Goal: Task Accomplishment & Management: Manage account settings

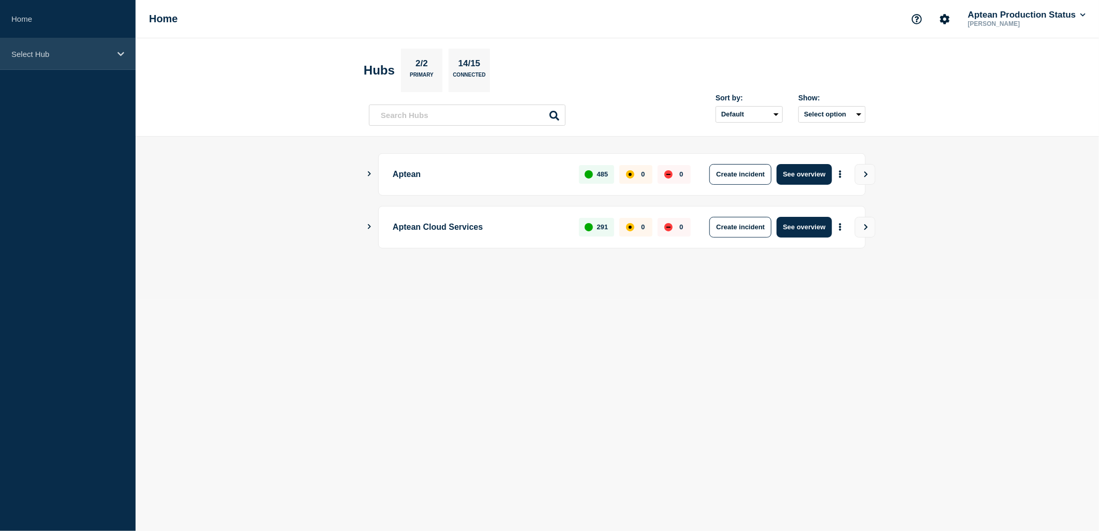
click at [71, 53] on p "Select Hub" at bounding box center [60, 54] width 99 height 9
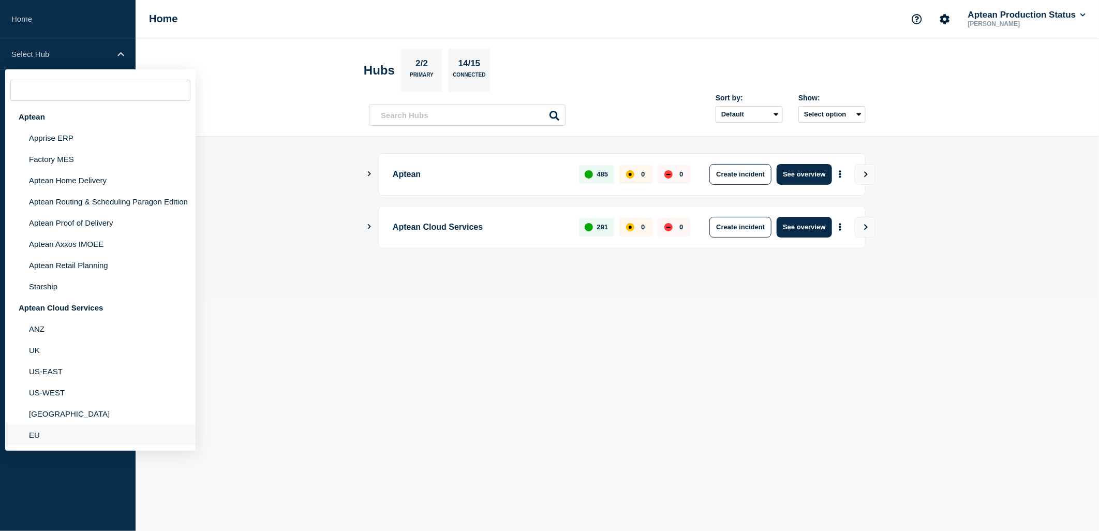
click at [67, 428] on li "EU" at bounding box center [100, 434] width 190 height 21
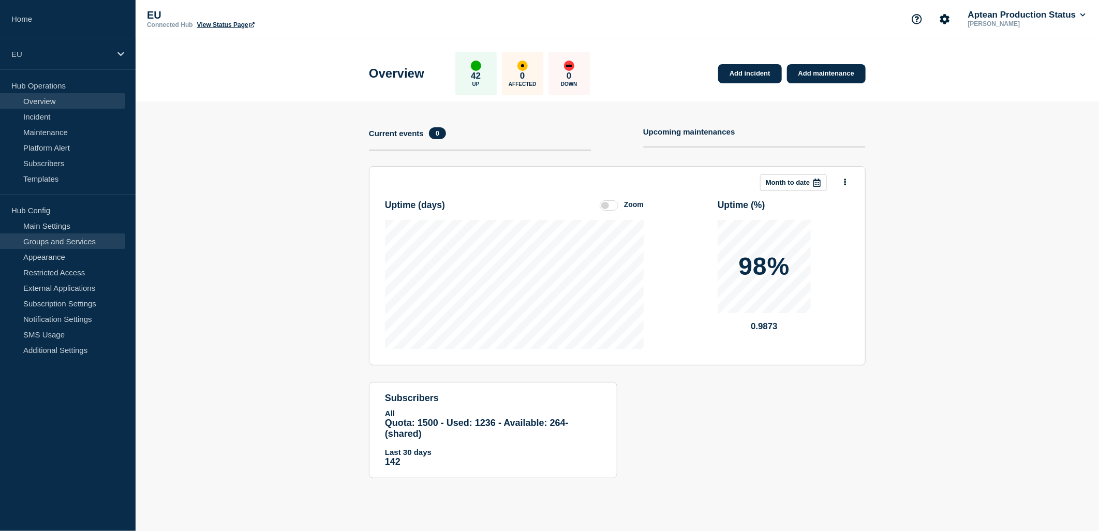
click at [66, 236] on link "Groups and Services" at bounding box center [62, 241] width 125 height 16
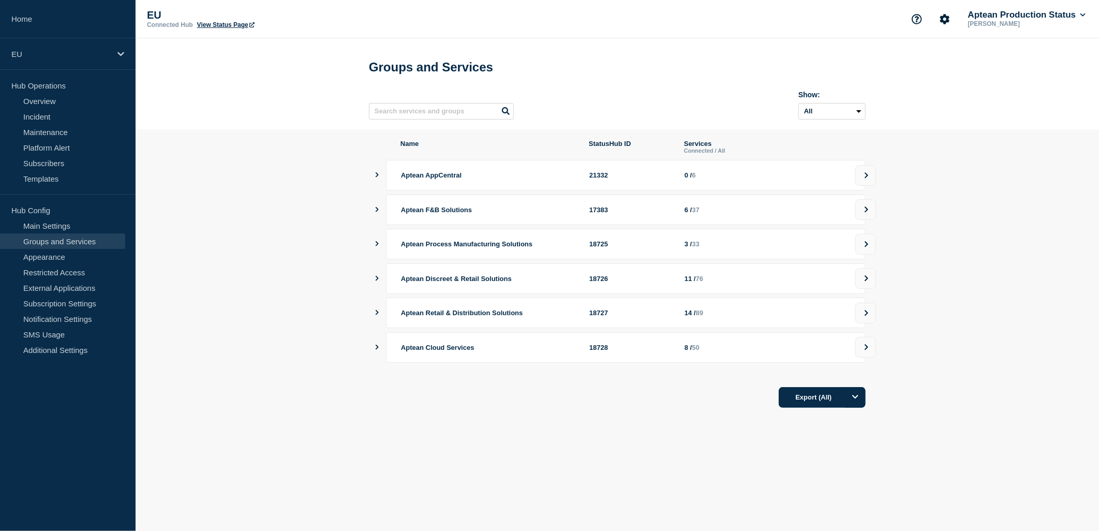
click at [374, 246] on icon "showServices" at bounding box center [376, 243] width 7 height 5
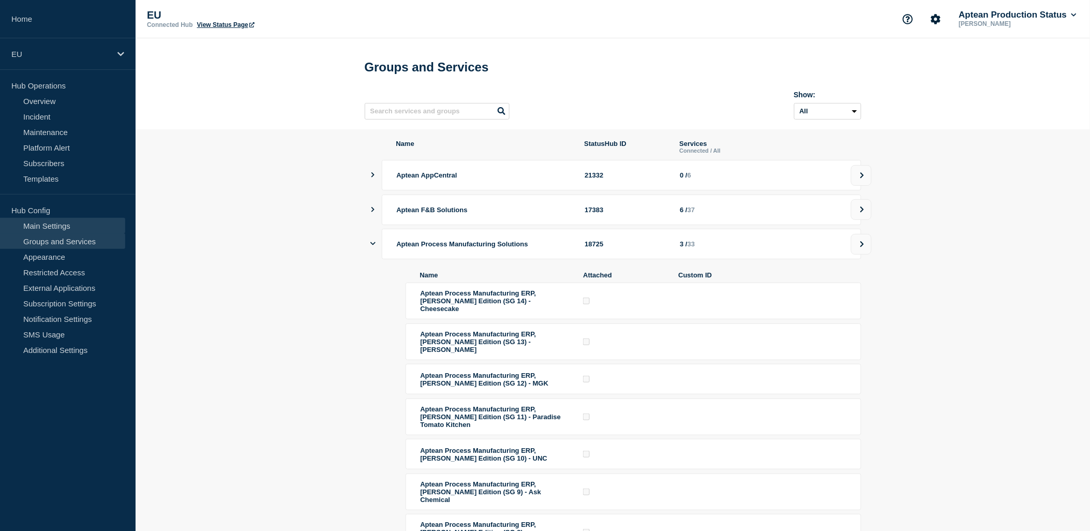
click at [79, 228] on link "Main Settings" at bounding box center [62, 226] width 125 height 16
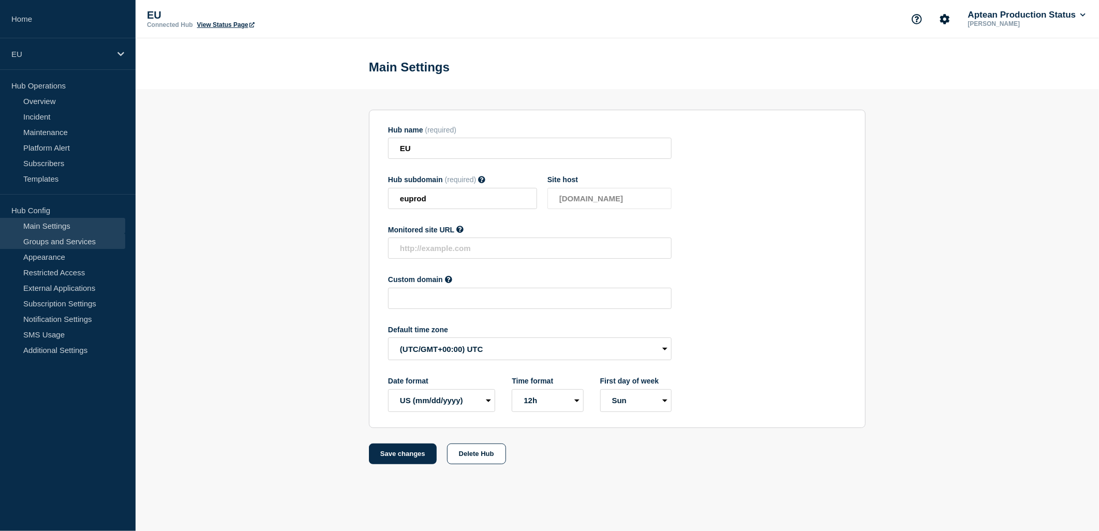
click at [58, 242] on link "Groups and Services" at bounding box center [62, 241] width 125 height 16
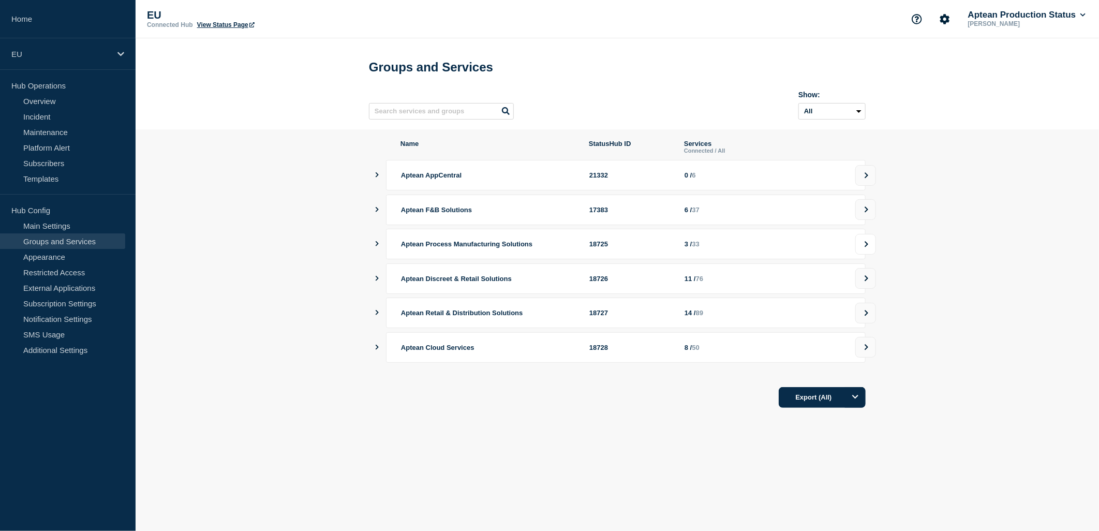
click at [867, 247] on icon at bounding box center [866, 244] width 7 height 6
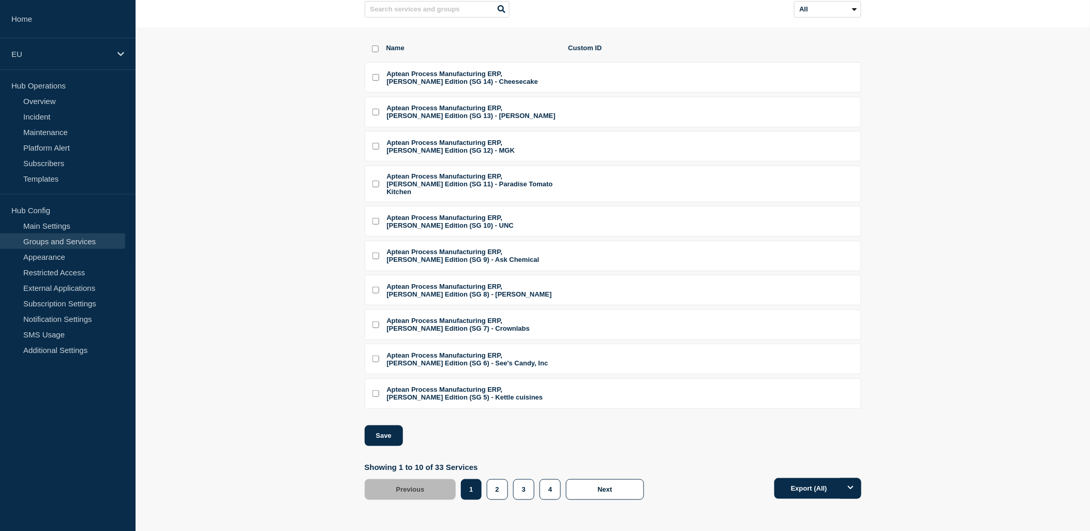
scroll to position [125, 0]
click at [492, 489] on button "2" at bounding box center [497, 489] width 21 height 21
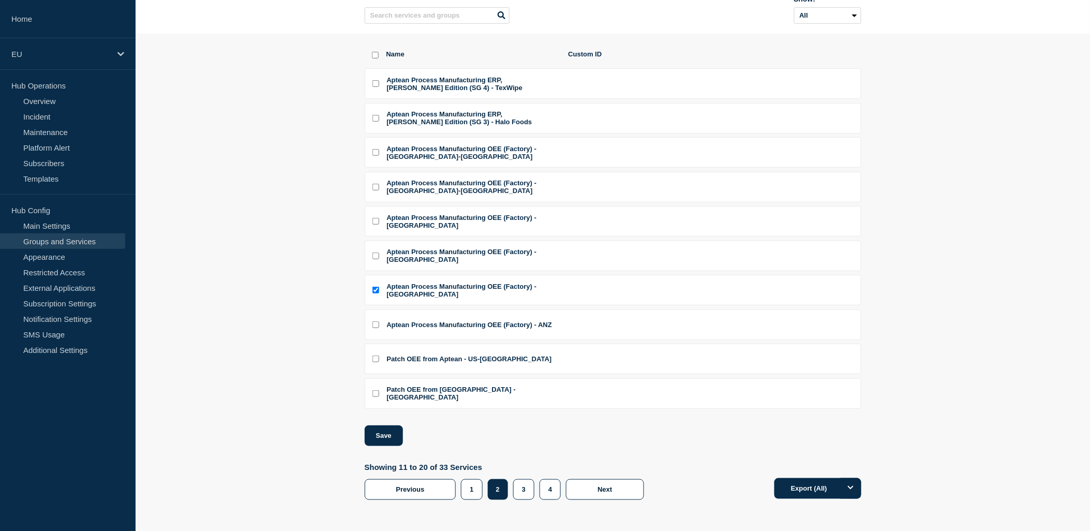
click at [375, 115] on input "Aptean Process Manufacturing ERP, Ross Edition (SG 3) - Halo Foods checkbox" at bounding box center [375, 118] width 7 height 7
checkbox input "true"
click at [389, 433] on button "Save" at bounding box center [384, 435] width 38 height 21
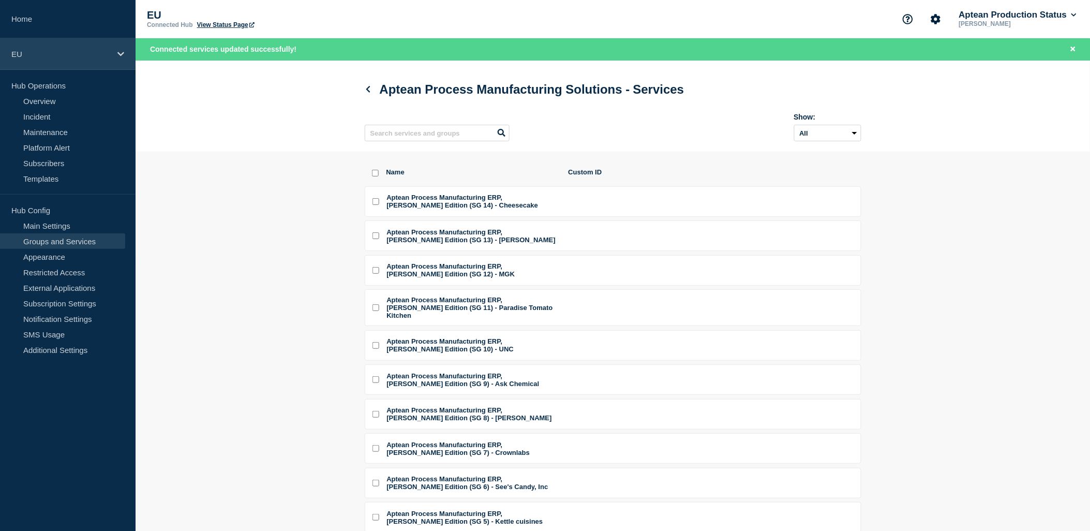
drag, startPoint x: 70, startPoint y: 58, endPoint x: 70, endPoint y: 66, distance: 7.8
click at [70, 58] on div "EU" at bounding box center [68, 54] width 136 height 32
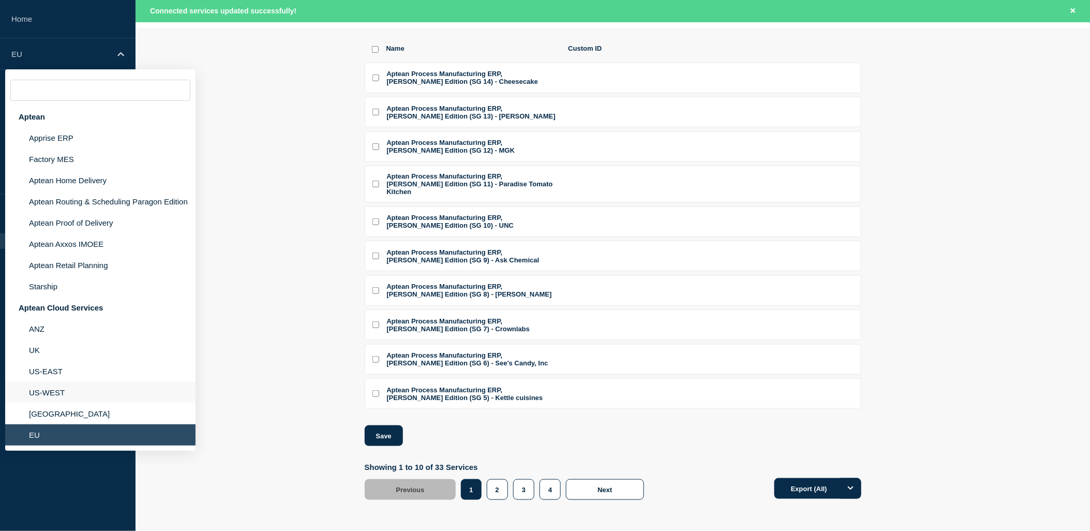
scroll to position [146, 0]
click at [72, 368] on li "US-EAST" at bounding box center [100, 371] width 190 height 21
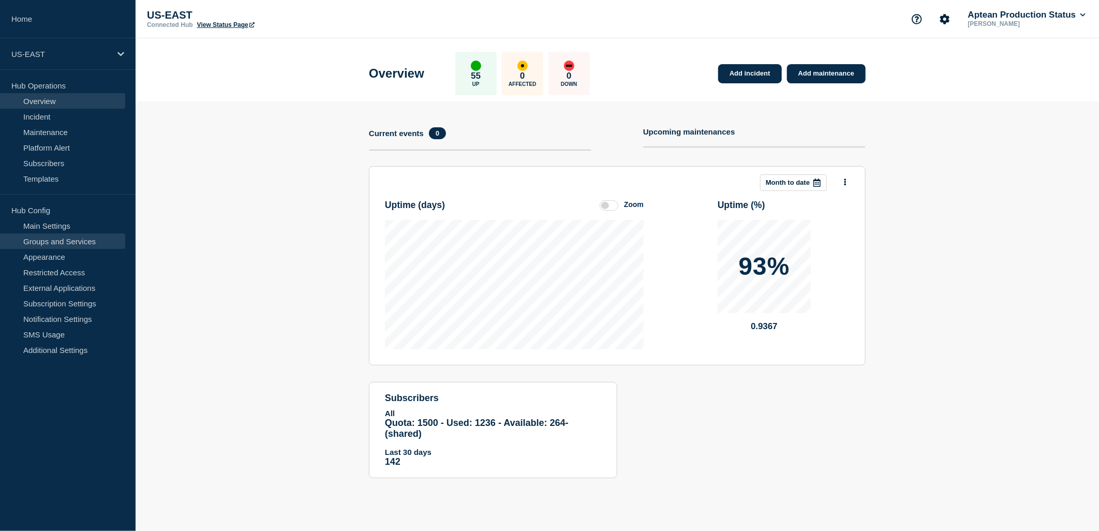
click at [74, 245] on link "Groups and Services" at bounding box center [62, 241] width 125 height 16
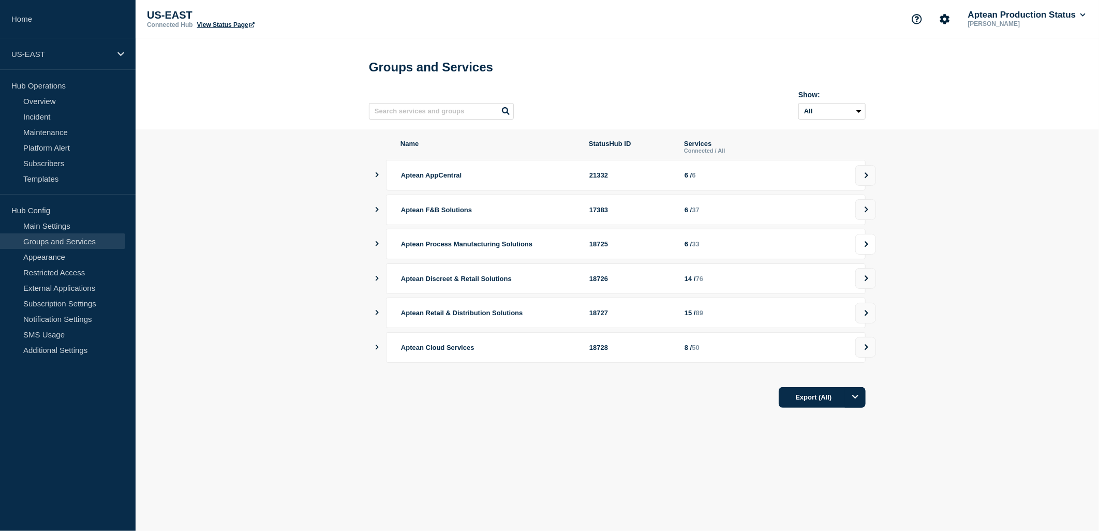
click at [863, 247] on icon at bounding box center [866, 244] width 7 height 6
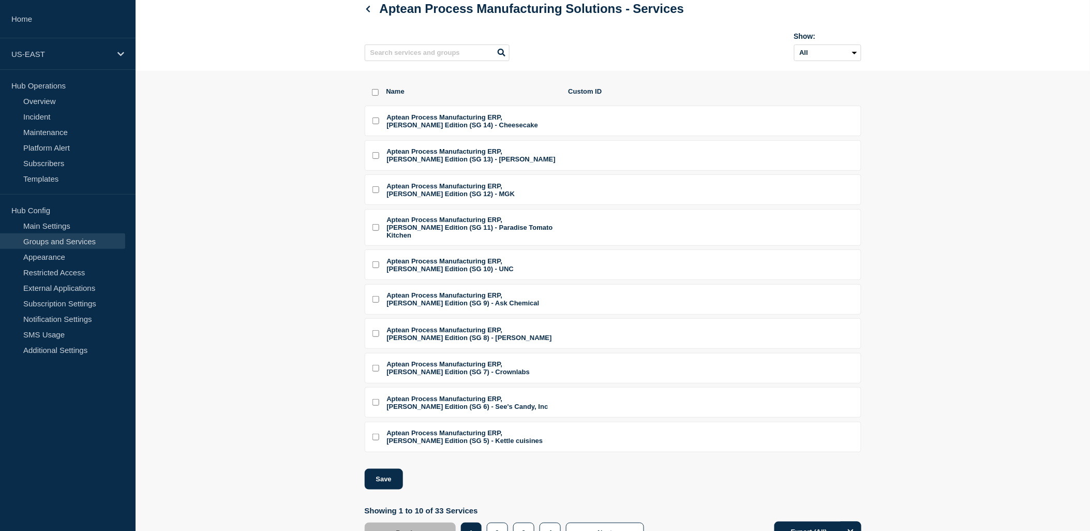
scroll to position [125, 0]
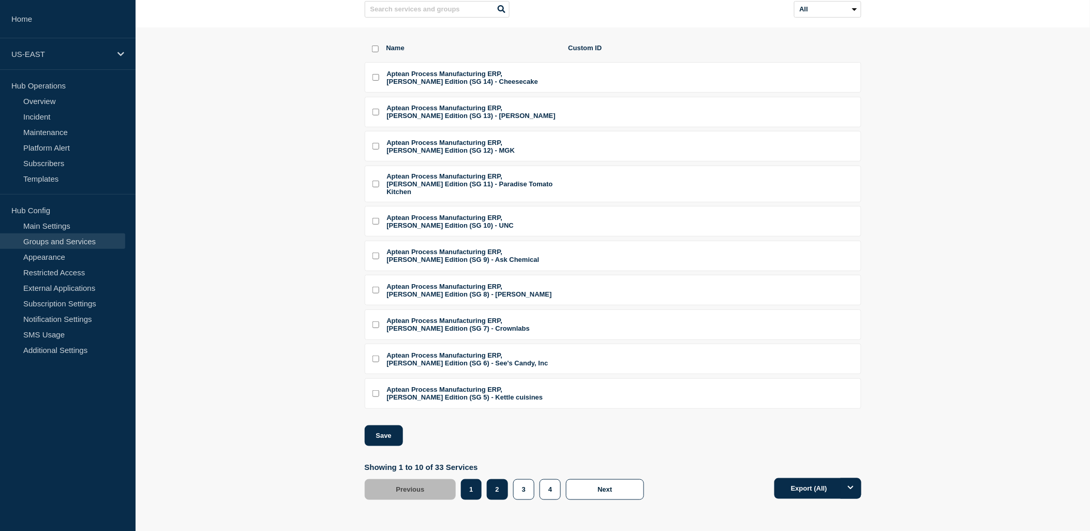
click at [498, 492] on button "2" at bounding box center [497, 489] width 21 height 21
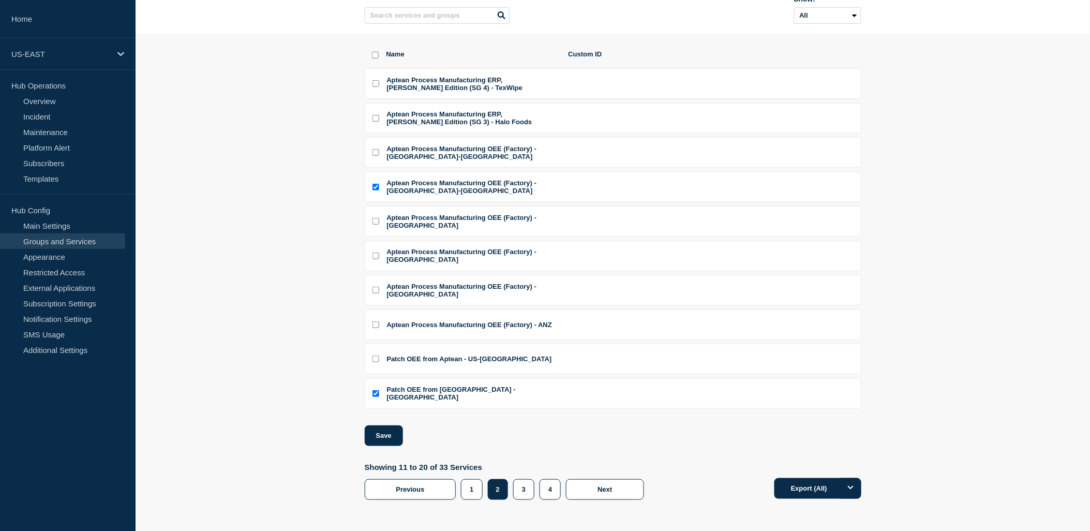
click at [379, 68] on li "Aptean Process Manufacturing ERP, [PERSON_NAME] Edition (SG 4) - TexWipe" at bounding box center [613, 83] width 497 height 31
click at [376, 80] on input "Aptean Process Manufacturing ERP, Ross Edition (SG 4) - TexWipe checkbox" at bounding box center [375, 83] width 7 height 7
checkbox input "true"
click at [473, 494] on button "1" at bounding box center [471, 489] width 21 height 21
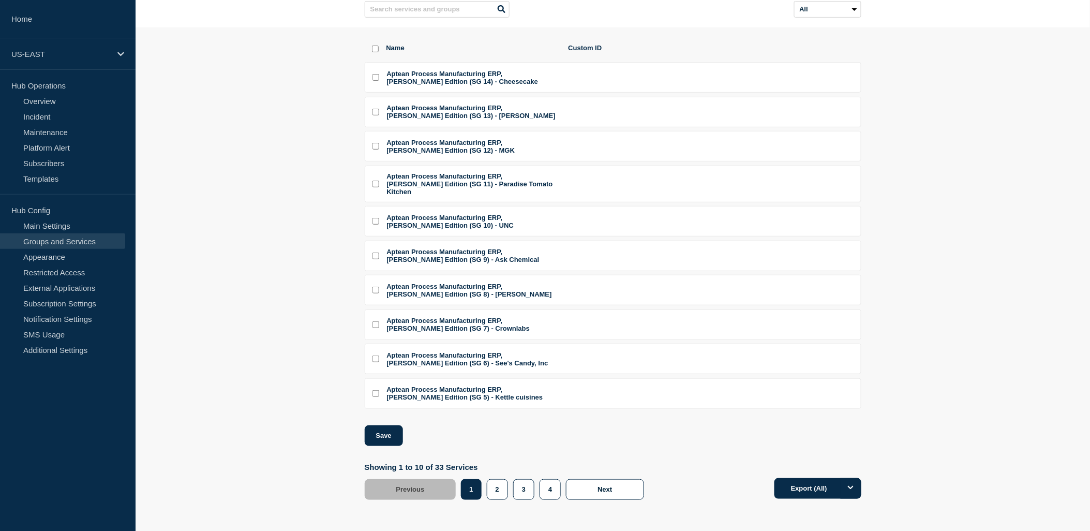
click at [375, 395] on input "Aptean Process Manufacturing ERP, Ross Edition (SG 5) - Kettle cuisines checkbox" at bounding box center [375, 393] width 7 height 7
checkbox input "true"
click at [504, 508] on div "Name Custom ID Aptean Process Manufacturing ERP, [PERSON_NAME] Edition (SG 14) …" at bounding box center [613, 271] width 497 height 488
click at [500, 500] on button "2" at bounding box center [497, 489] width 21 height 21
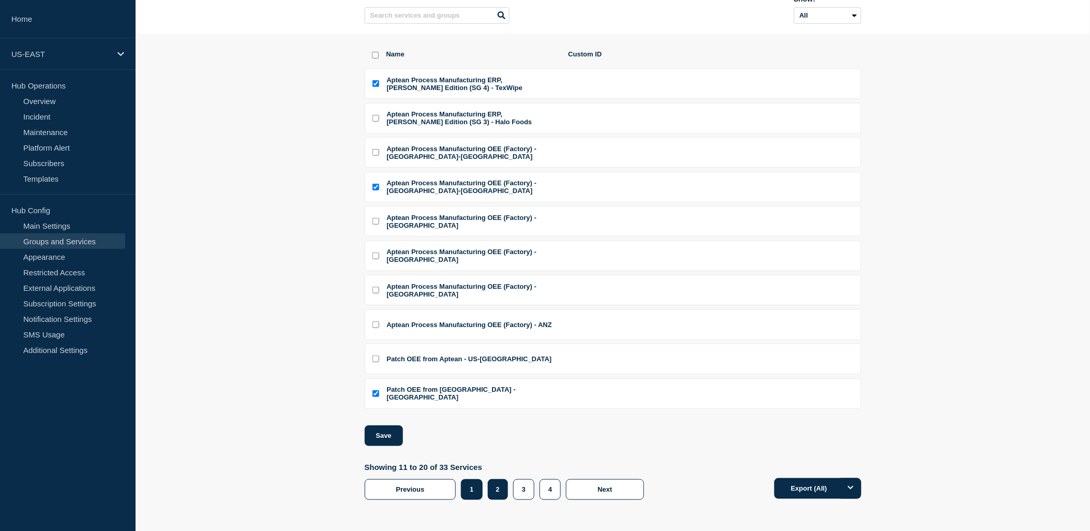
click at [476, 492] on button "1" at bounding box center [471, 489] width 21 height 21
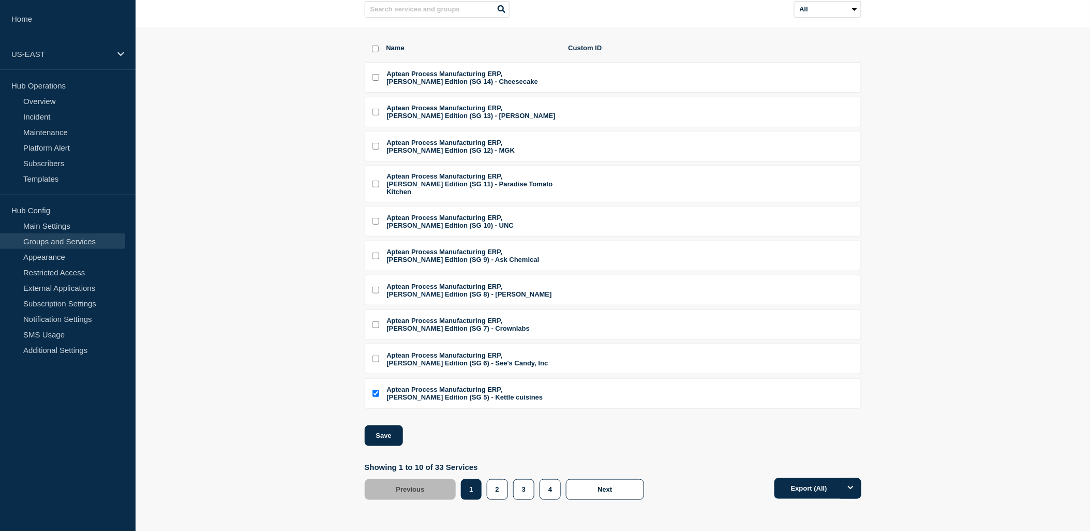
drag, startPoint x: 378, startPoint y: 323, endPoint x: 382, endPoint y: 309, distance: 14.1
click at [378, 323] on input "Aptean Process Manufacturing ERP, Ross Edition (SG 7) - Crownlabs checkbox" at bounding box center [375, 324] width 7 height 7
checkbox input "true"
click at [375, 288] on input "Aptean Process Manufacturing ERP, Ross Edition (SG 8) - Wegmans checkbox" at bounding box center [375, 290] width 7 height 7
checkbox input "true"
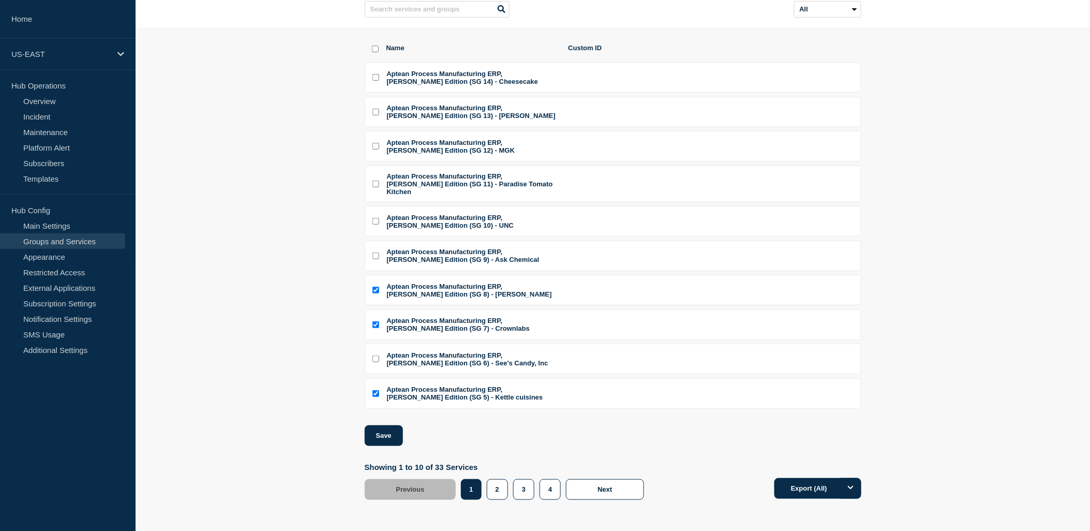
click at [376, 252] on input "Aptean Process Manufacturing ERP, Ross Edition (SG 9) - Ask Chemical checkbox" at bounding box center [375, 255] width 7 height 7
checkbox input "true"
click at [375, 206] on li "Aptean Process Manufacturing ERP, [PERSON_NAME] Edition (SG 10) - UNC" at bounding box center [613, 221] width 497 height 31
click at [375, 218] on input "Aptean Process Manufacturing ERP, Ross Edition (SG 10) - UNC checkbox" at bounding box center [375, 221] width 7 height 7
checkbox input "true"
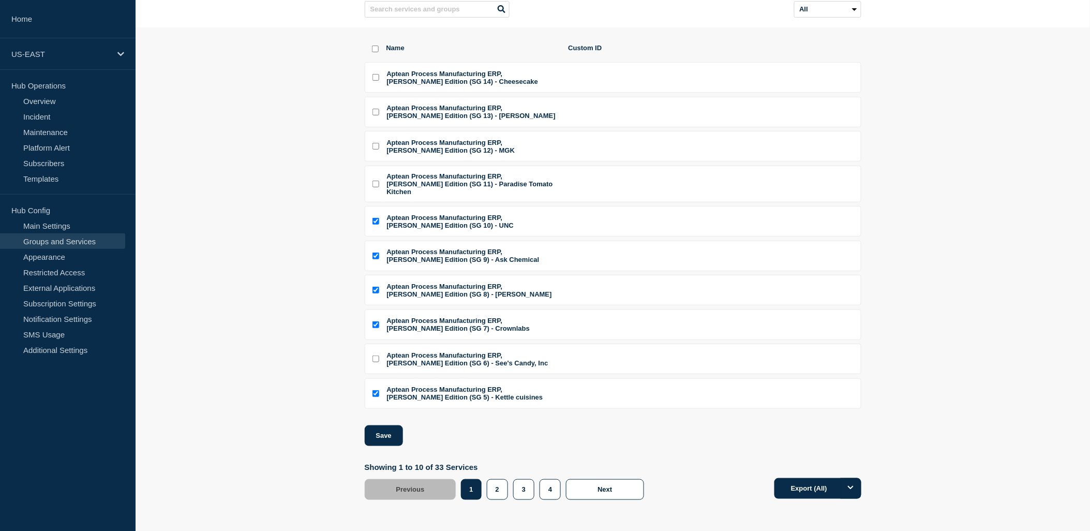
click at [374, 181] on input "Aptean Process Manufacturing ERP, Ross Edition (SG 11) - Paradise Tomato Kitche…" at bounding box center [375, 184] width 7 height 7
checkbox input "true"
click at [387, 443] on button "Save" at bounding box center [384, 435] width 38 height 21
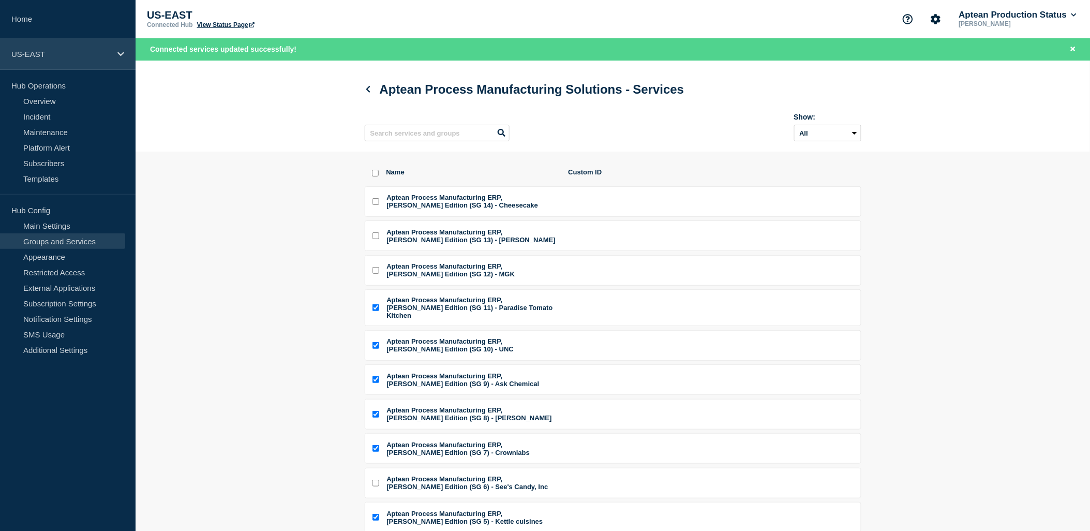
click at [86, 52] on p "US-EAST" at bounding box center [60, 54] width 99 height 9
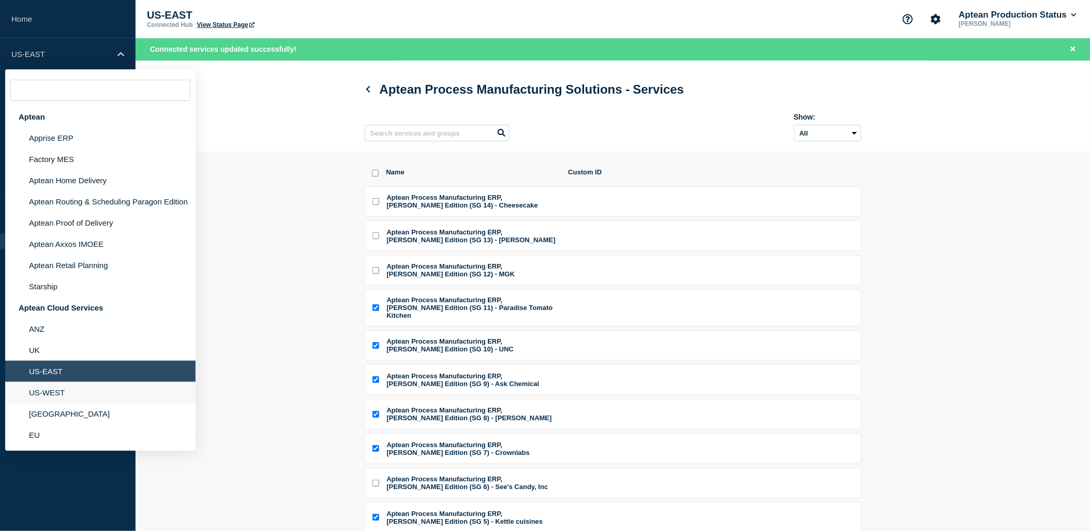
click at [71, 389] on li "US-WEST" at bounding box center [100, 392] width 190 height 21
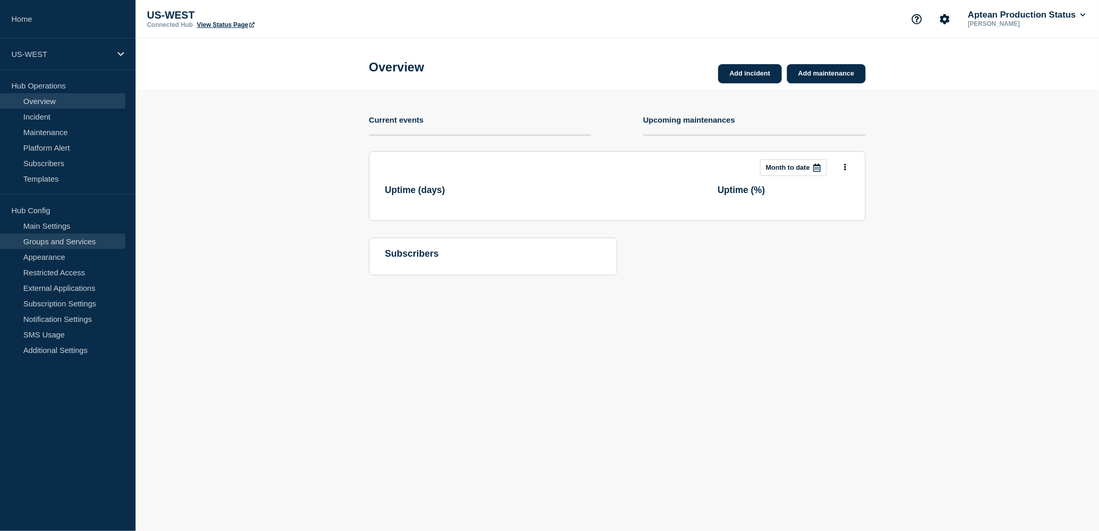
click at [75, 247] on link "Groups and Services" at bounding box center [62, 241] width 125 height 16
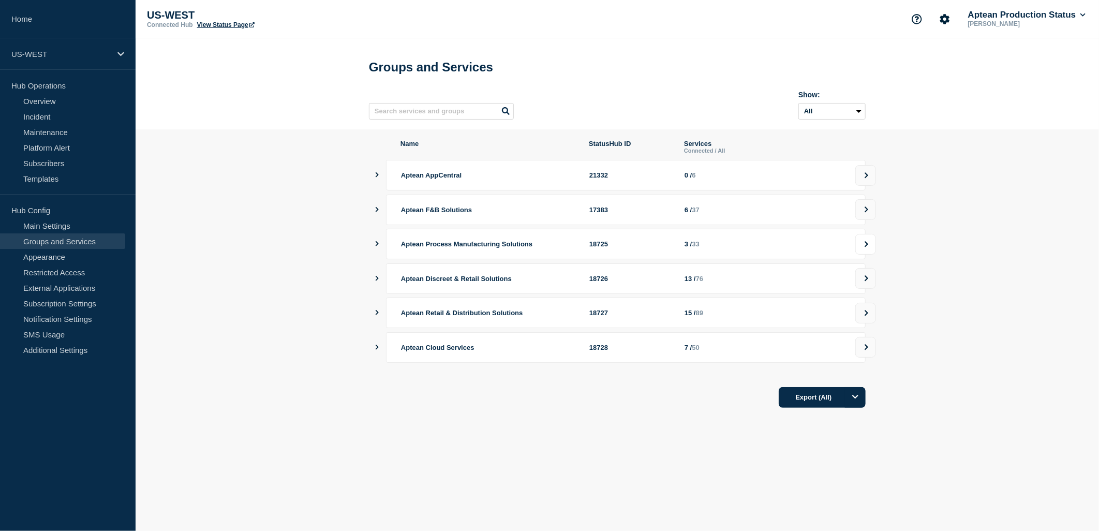
click at [869, 247] on icon at bounding box center [866, 244] width 7 height 6
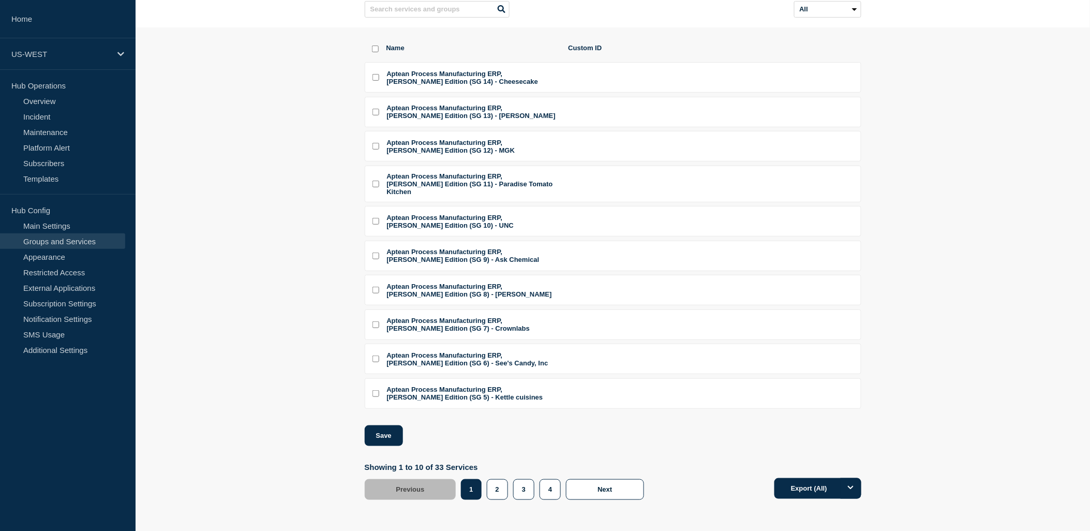
scroll to position [115, 0]
click at [376, 362] on input "Aptean Process Manufacturing ERP, Ross Edition (SG 6) - See's Candy, Inc checkb…" at bounding box center [375, 358] width 7 height 7
checkbox input "true"
click at [391, 446] on button "Save" at bounding box center [384, 435] width 38 height 21
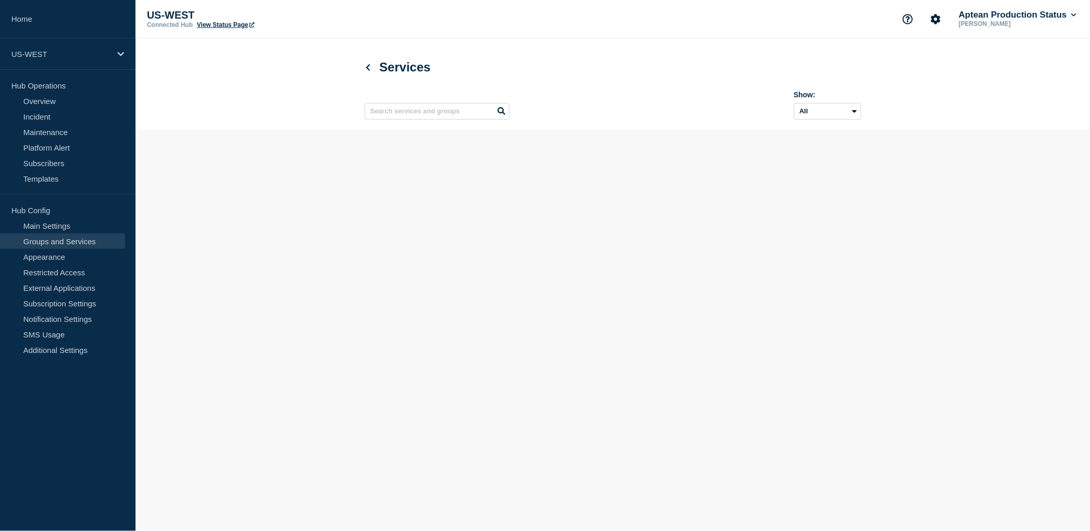
scroll to position [0, 0]
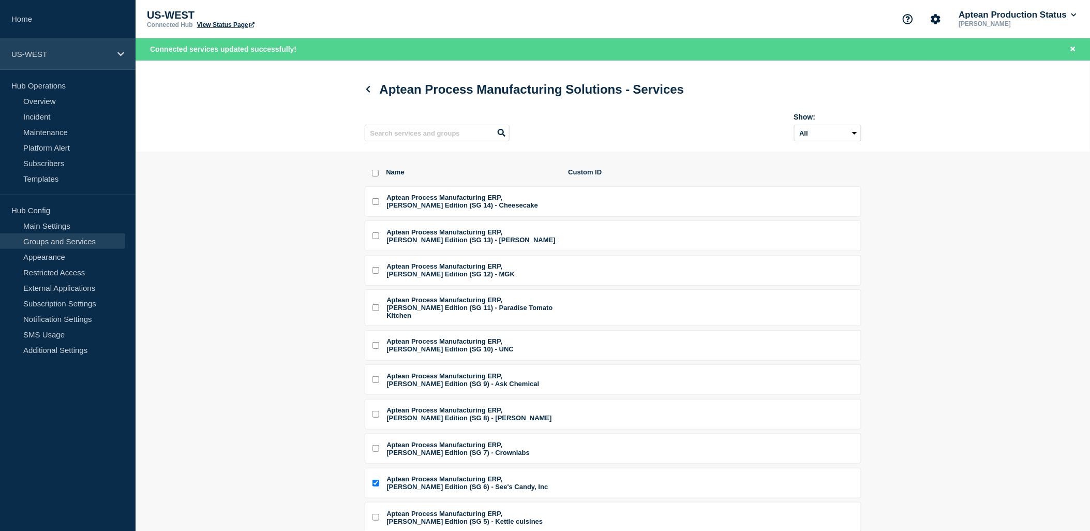
click at [83, 57] on p "US-WEST" at bounding box center [60, 54] width 99 height 9
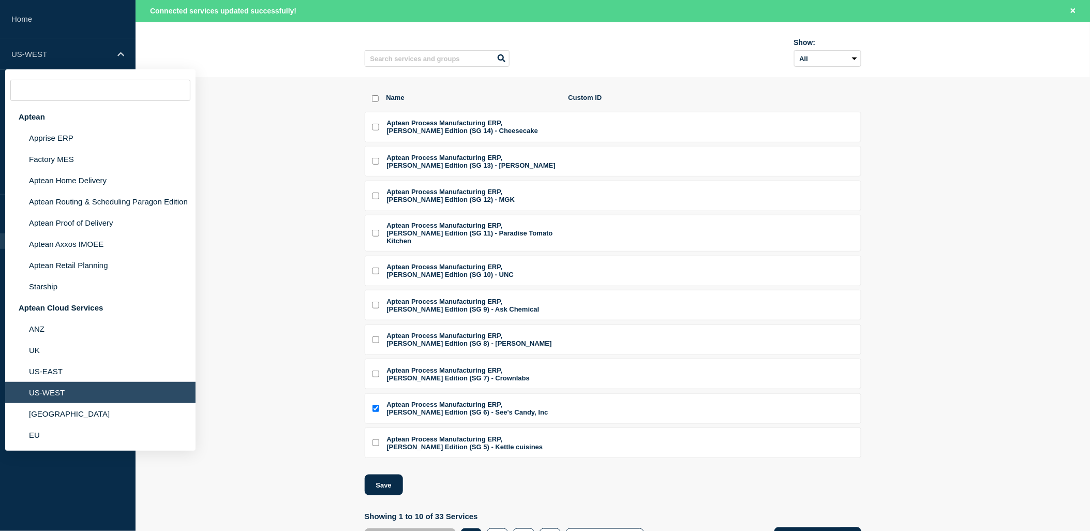
scroll to position [146, 0]
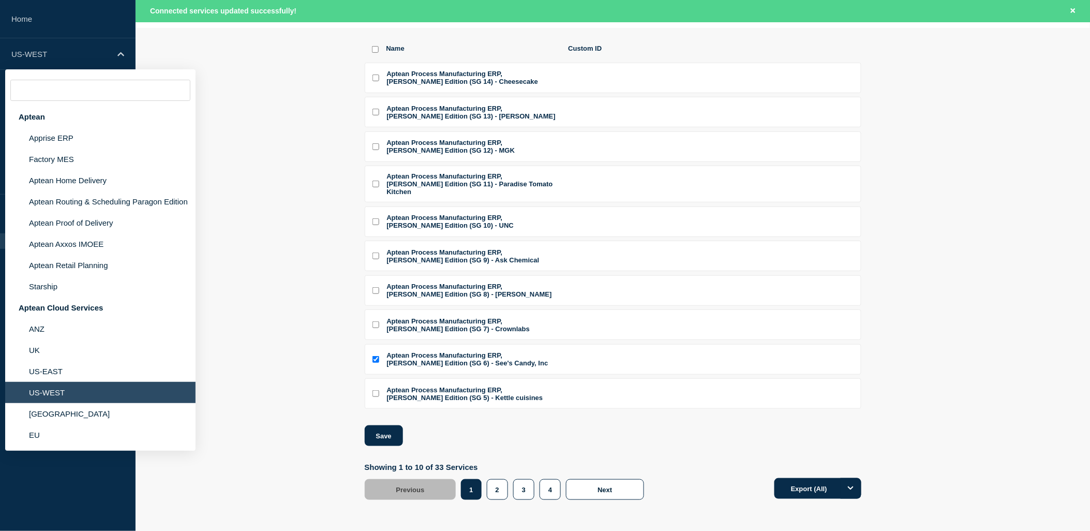
click at [248, 183] on section "Name Custom ID Aptean Process Manufacturing ERP, [PERSON_NAME] Edition (SG 14) …" at bounding box center [613, 272] width 954 height 488
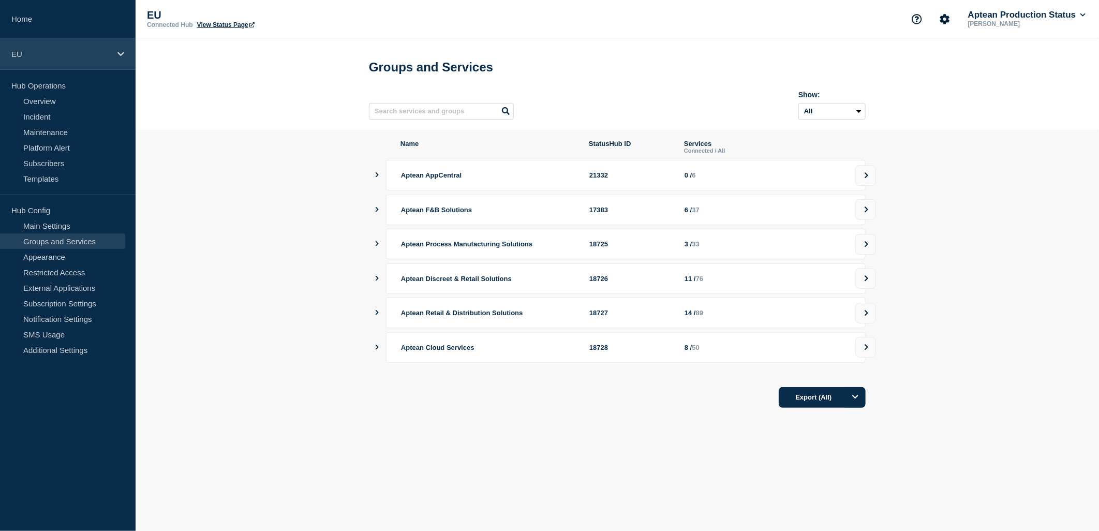
click at [79, 50] on p "EU" at bounding box center [60, 54] width 99 height 9
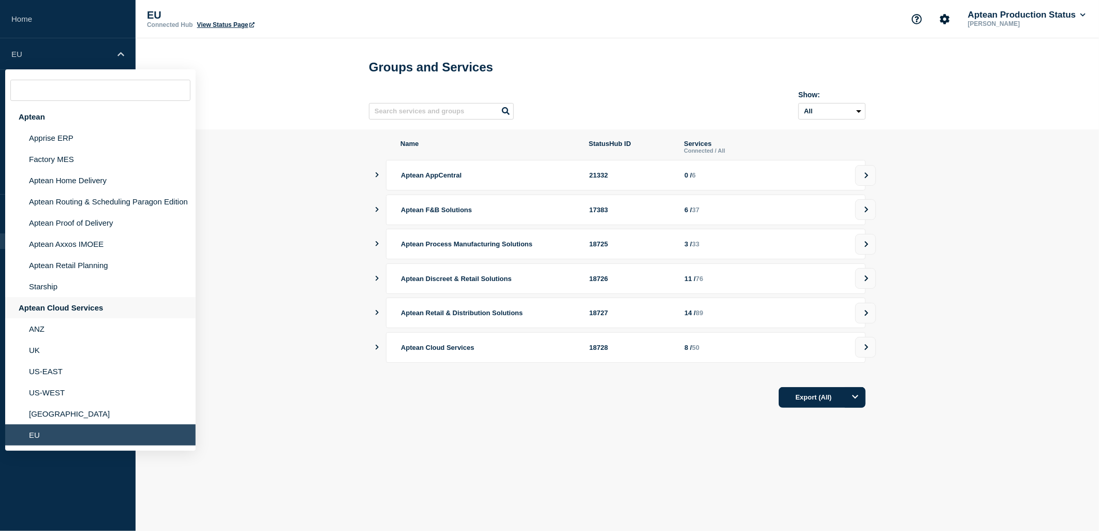
click at [80, 303] on div "Aptean Cloud Services" at bounding box center [100, 307] width 190 height 21
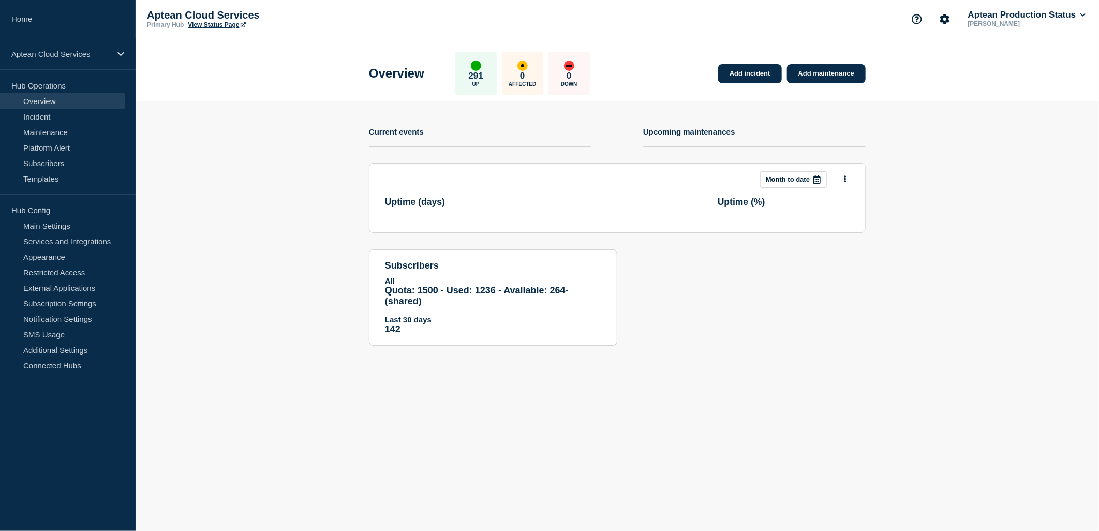
click at [200, 28] on link "View Status Page" at bounding box center [216, 24] width 57 height 7
